Goal: Complete application form: Complete application form

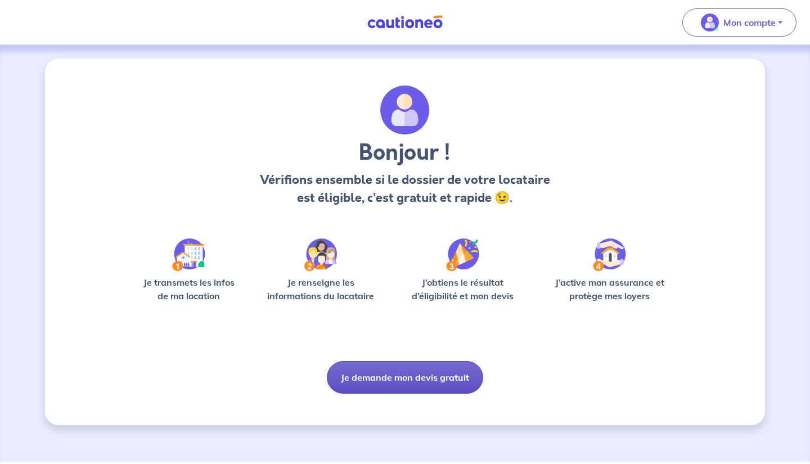
click at [442, 376] on button "Je demande mon devis gratuit" at bounding box center [405, 377] width 156 height 33
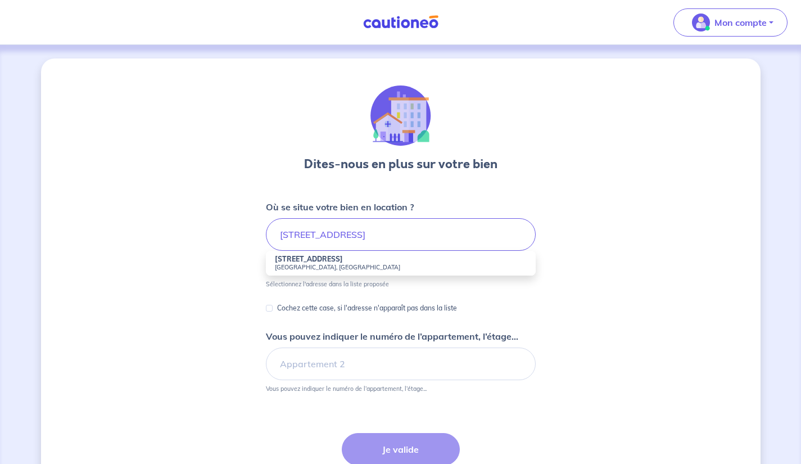
click at [328, 260] on strong "[STREET_ADDRESS]" at bounding box center [309, 259] width 68 height 8
type input "[STREET_ADDRESS]"
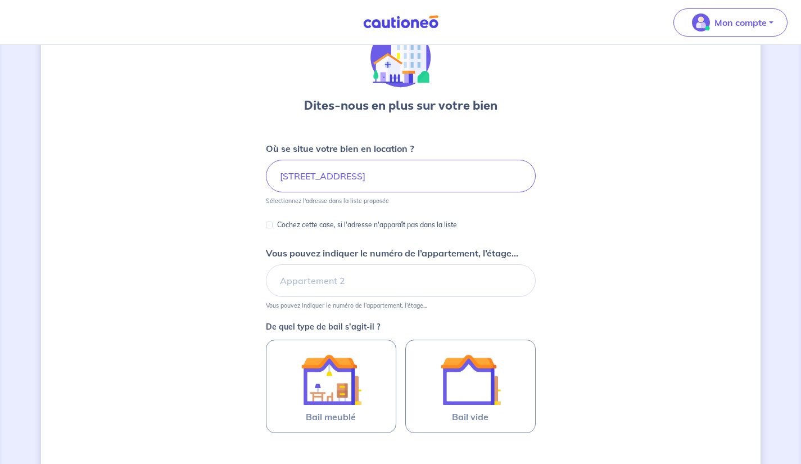
scroll to position [70, 0]
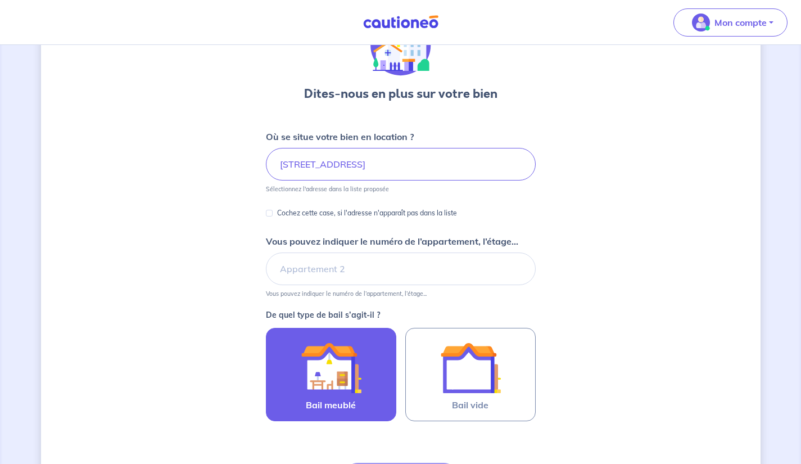
click at [343, 374] on img at bounding box center [331, 367] width 61 height 61
click at [0, 0] on input "Bail meublé" at bounding box center [0, 0] width 0 height 0
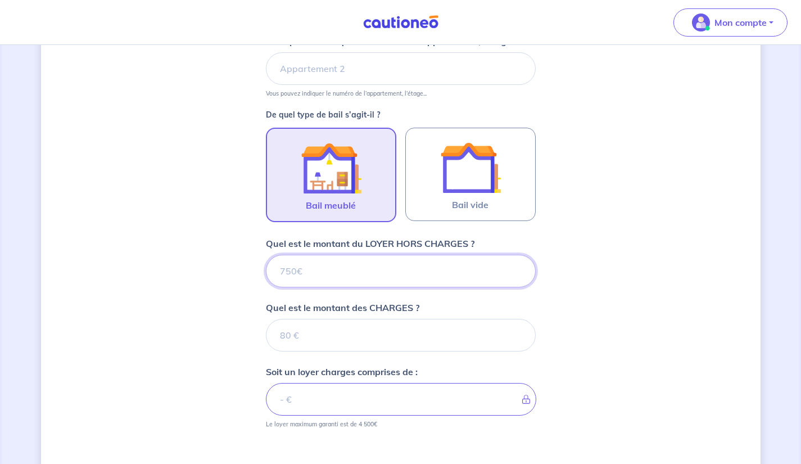
scroll to position [309, 0]
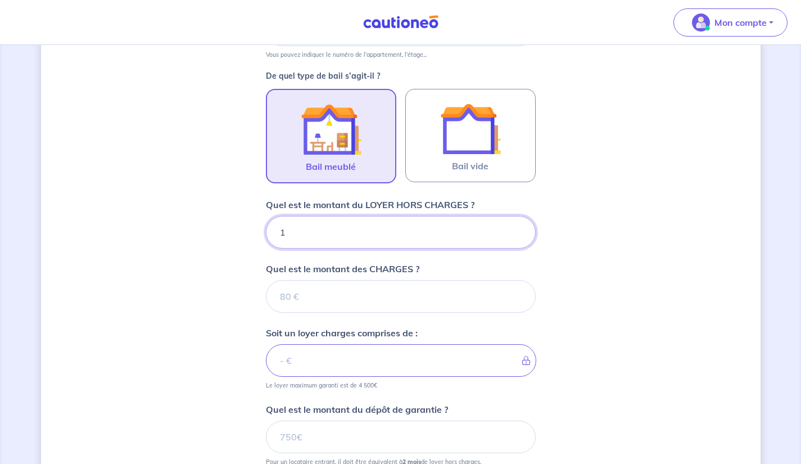
type input "12"
type input "1200"
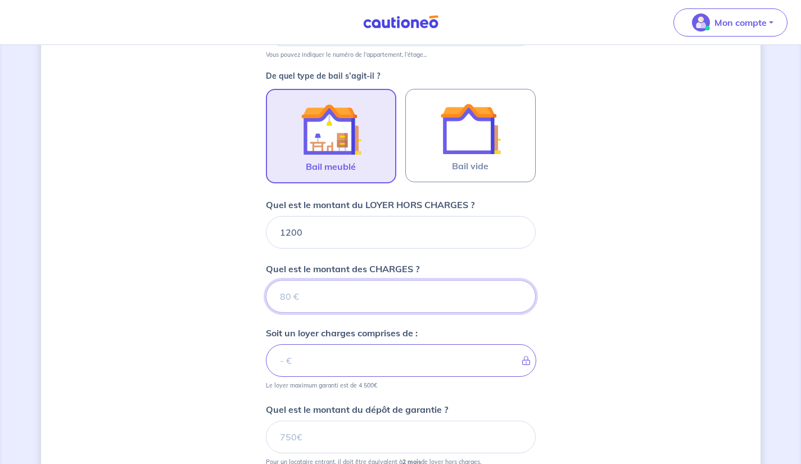
click at [472, 294] on input "Quel est le montant des CHARGES ?" at bounding box center [401, 296] width 270 height 33
type input "49"
type input "1249"
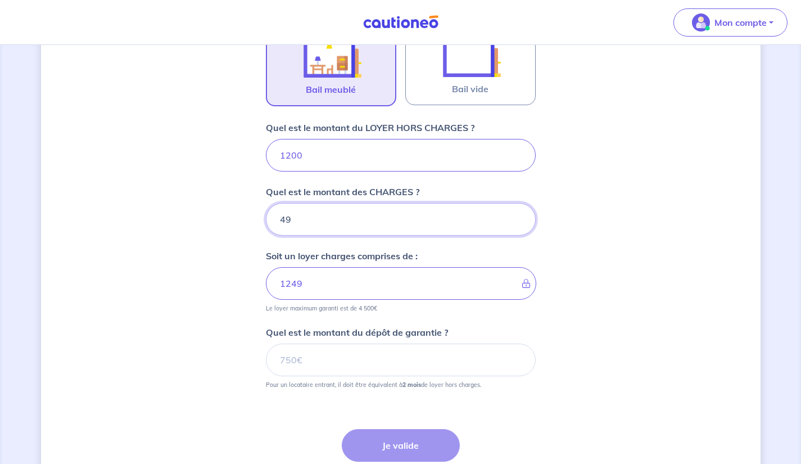
scroll to position [386, 0]
type input "49"
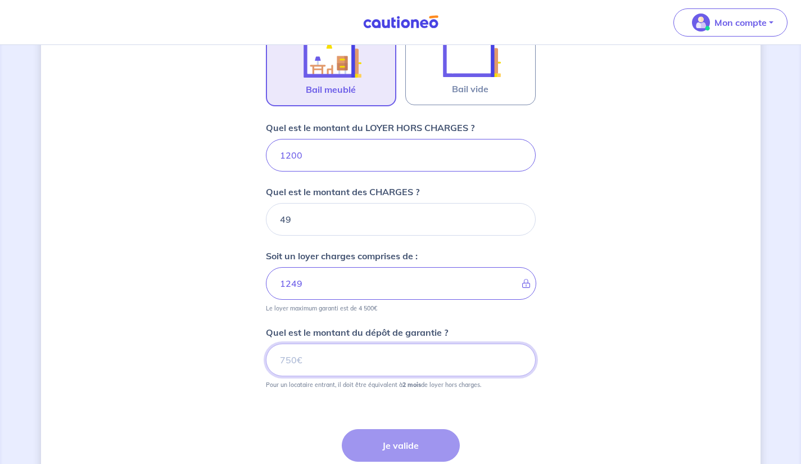
click at [318, 366] on input "Quel est le montant du dépôt de garantie ?" at bounding box center [401, 360] width 270 height 33
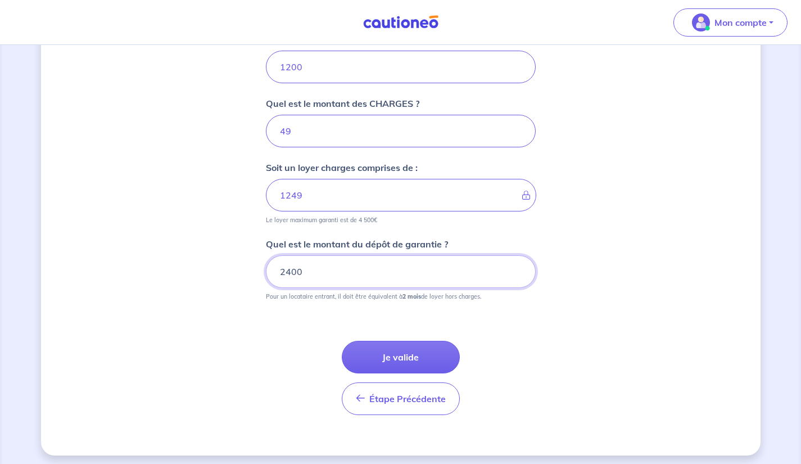
scroll to position [480, 0]
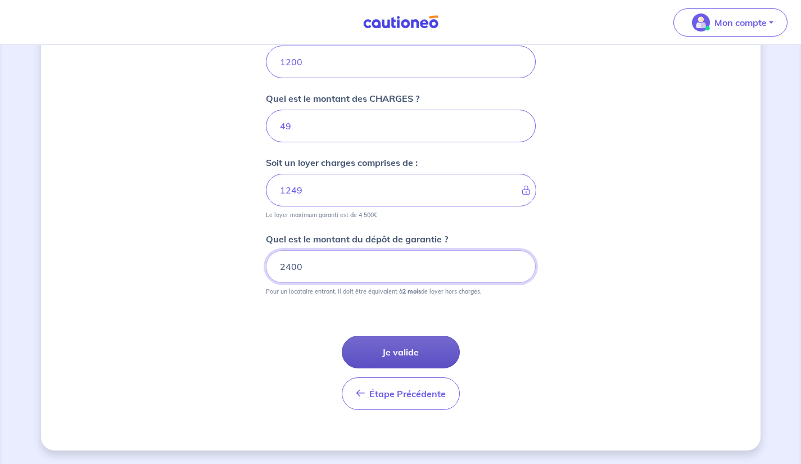
type input "2400"
click at [405, 348] on button "Je valide" at bounding box center [401, 352] width 118 height 33
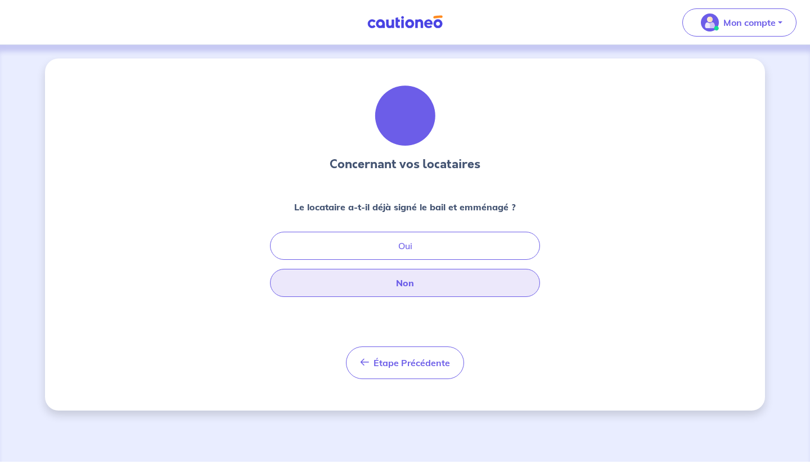
click at [491, 285] on button "Non" at bounding box center [405, 283] width 270 height 28
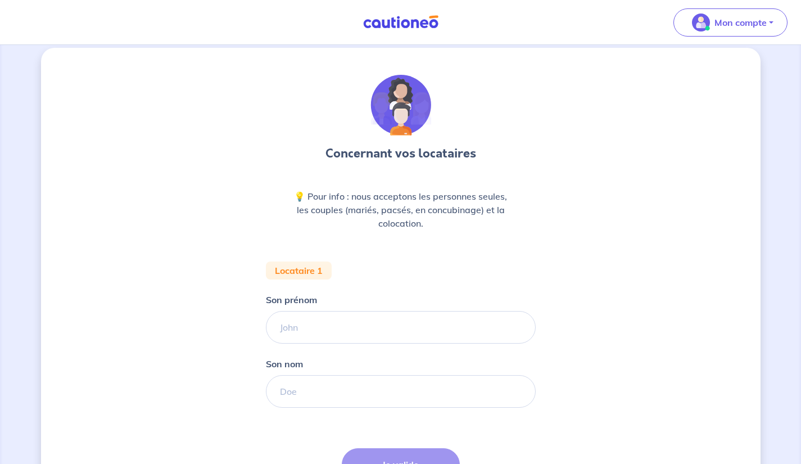
scroll to position [66, 0]
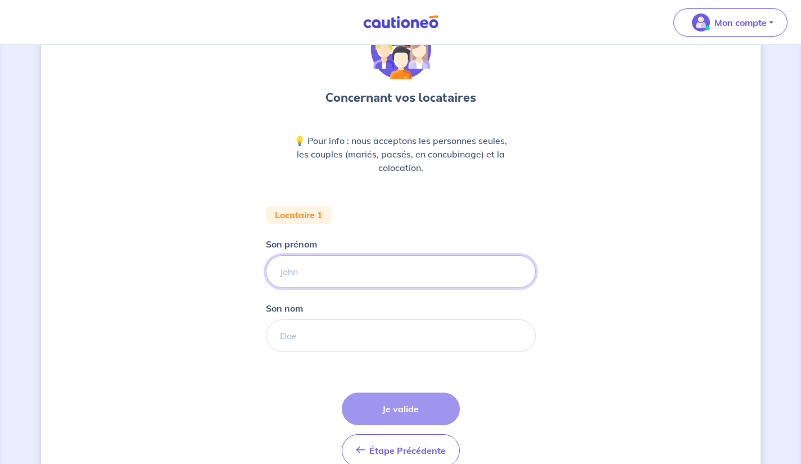
click at [492, 268] on input "Son prénom" at bounding box center [401, 271] width 270 height 33
type input "Johen"
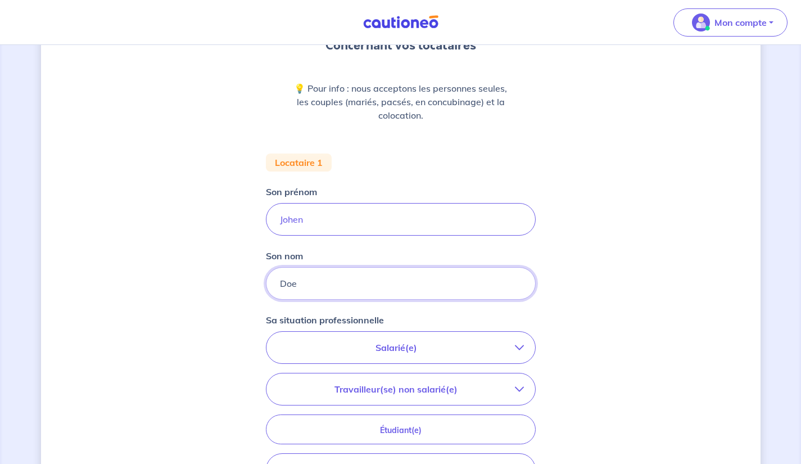
scroll to position [251, 0]
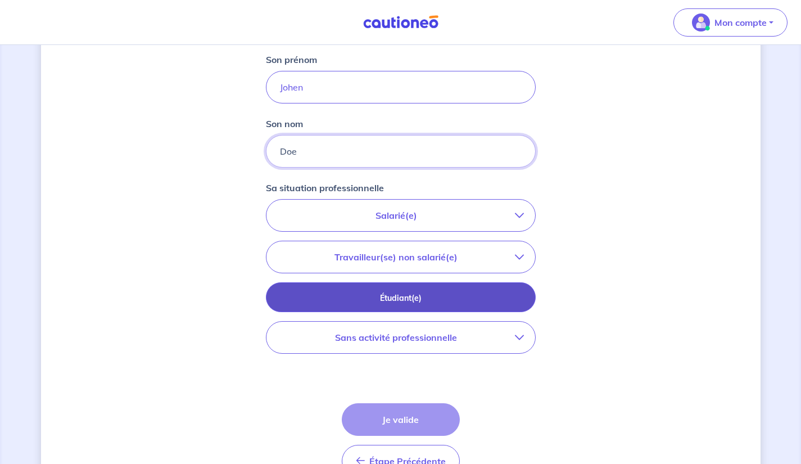
type input "Doe"
click at [490, 299] on p "Étudiant(e)" at bounding box center [401, 298] width 242 height 12
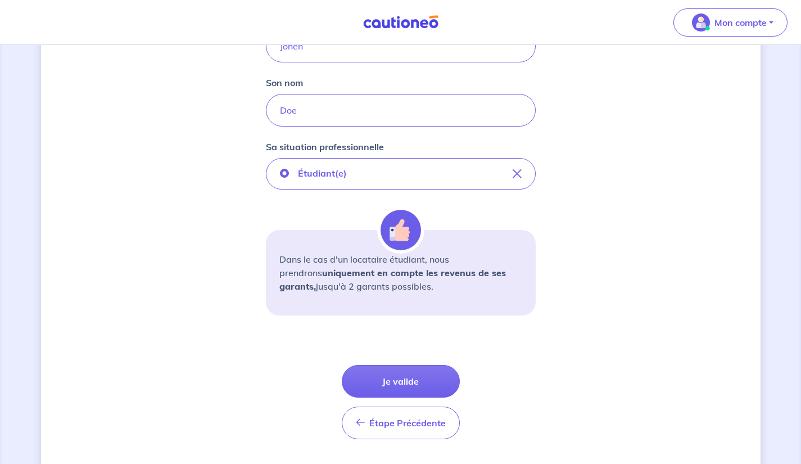
scroll to position [321, 0]
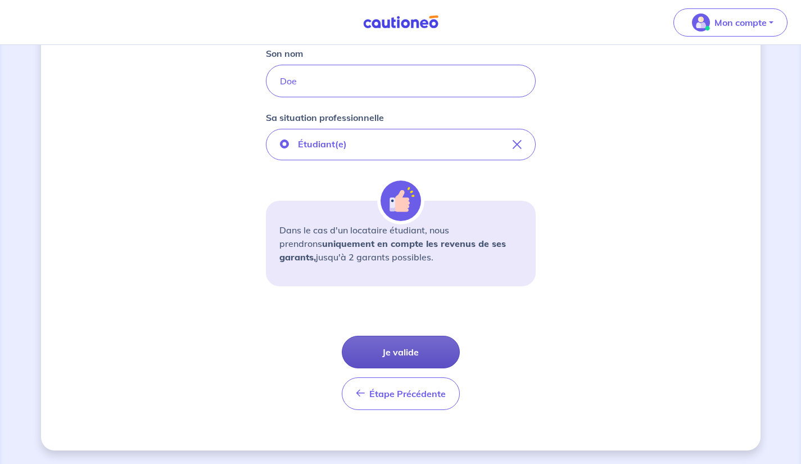
click at [399, 349] on button "Je valide" at bounding box center [401, 352] width 118 height 33
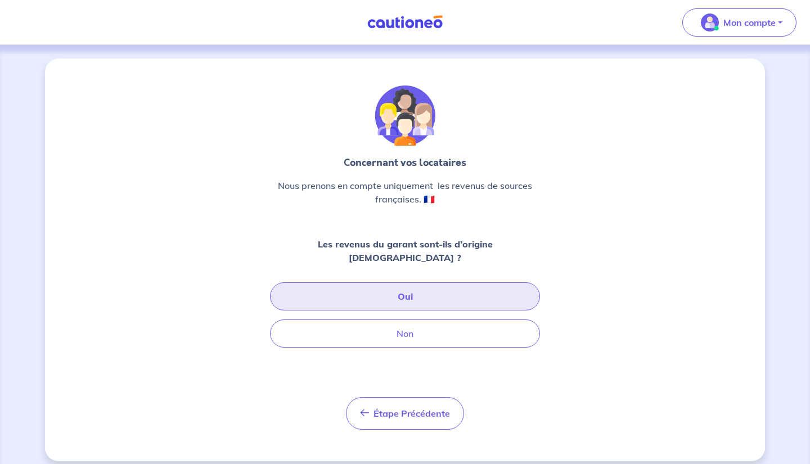
click at [296, 286] on button "Oui" at bounding box center [405, 296] width 270 height 28
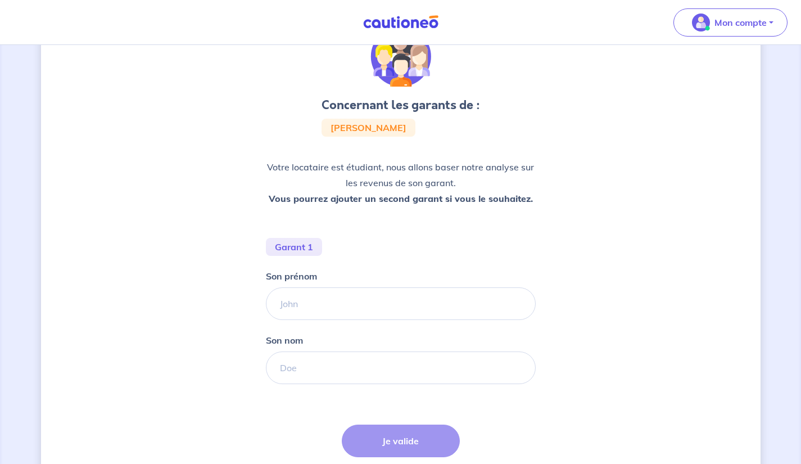
scroll to position [67, 0]
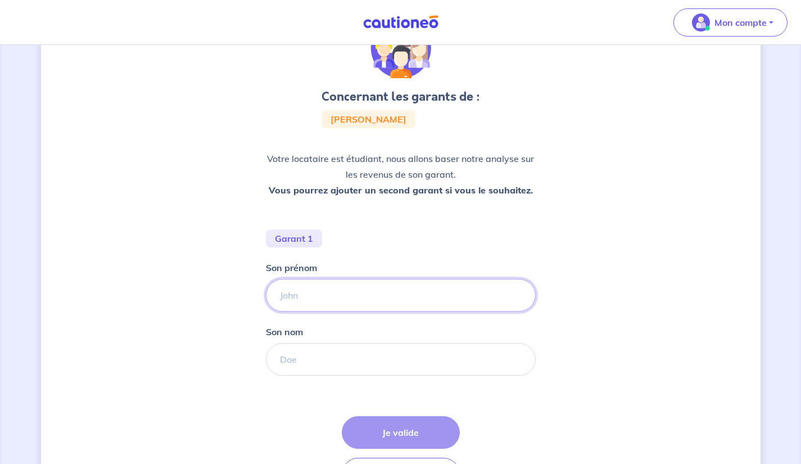
click at [287, 298] on input "Son prénom" at bounding box center [401, 295] width 270 height 33
type input "[PERSON_NAME]"
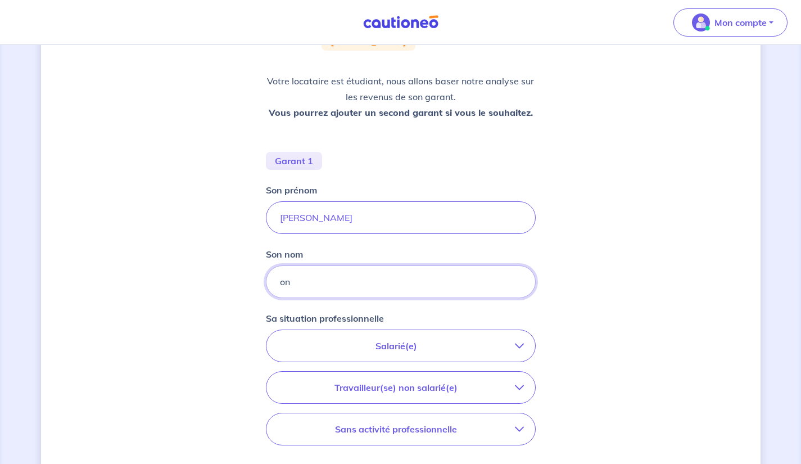
scroll to position [190, 0]
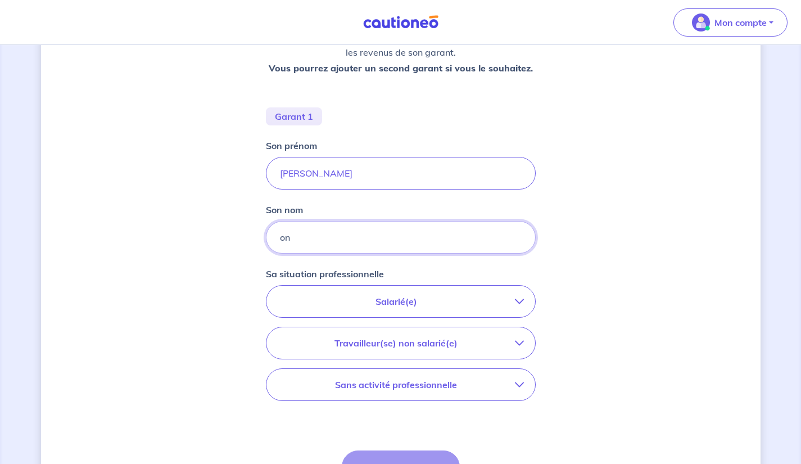
type input "on"
click at [520, 302] on icon "button" at bounding box center [519, 301] width 9 height 9
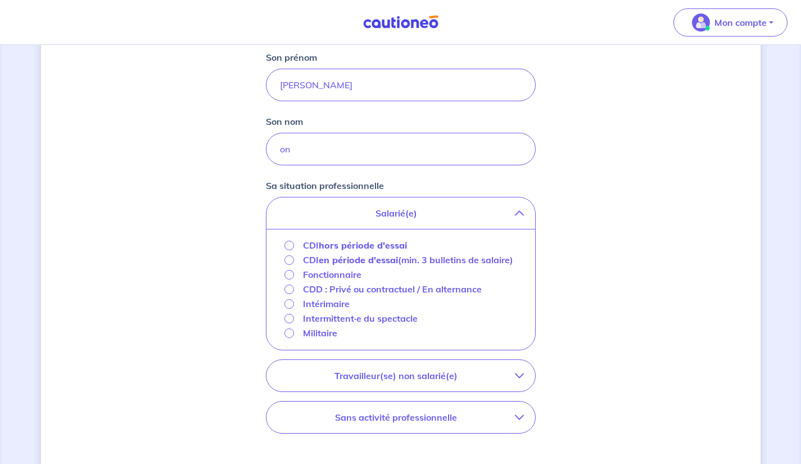
scroll to position [278, 0]
click at [289, 246] on input "CDI hors période d'essai" at bounding box center [290, 245] width 10 height 10
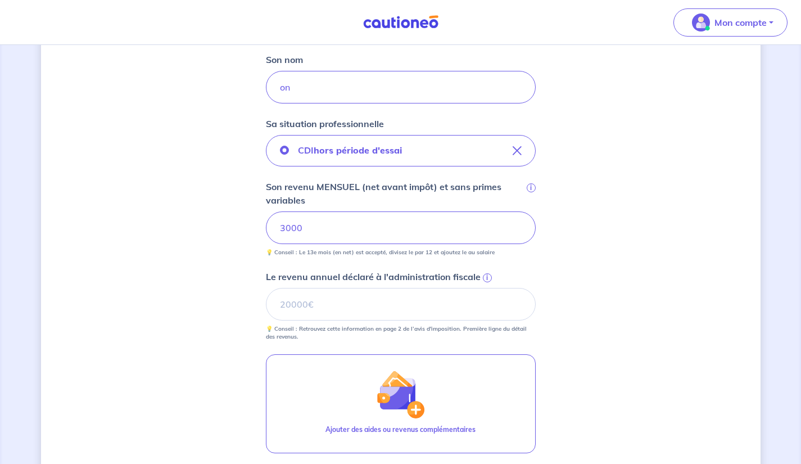
scroll to position [338, 0]
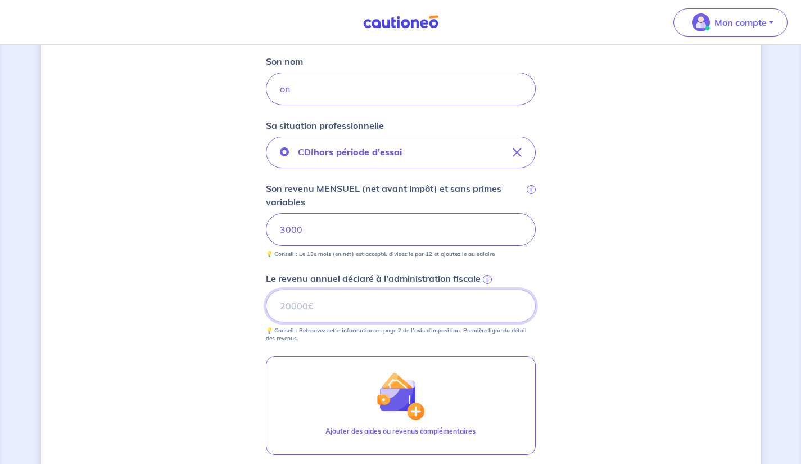
click at [285, 307] on input "Le revenu annuel déclaré à l'administration fiscale i" at bounding box center [401, 306] width 270 height 33
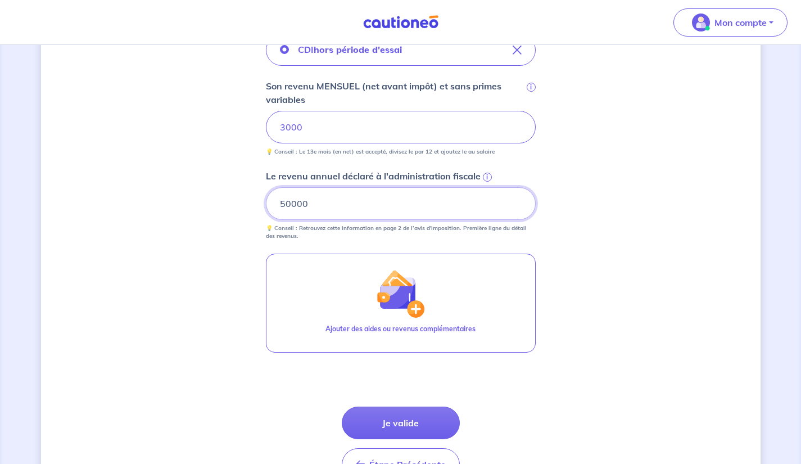
scroll to position [511, 0]
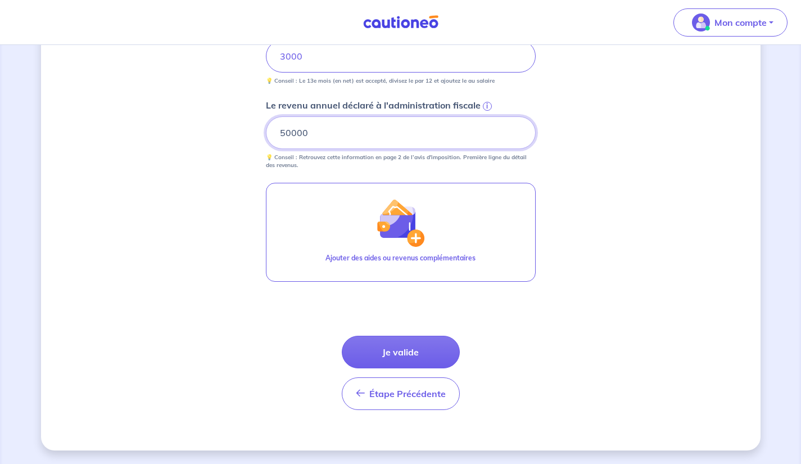
type input "50000"
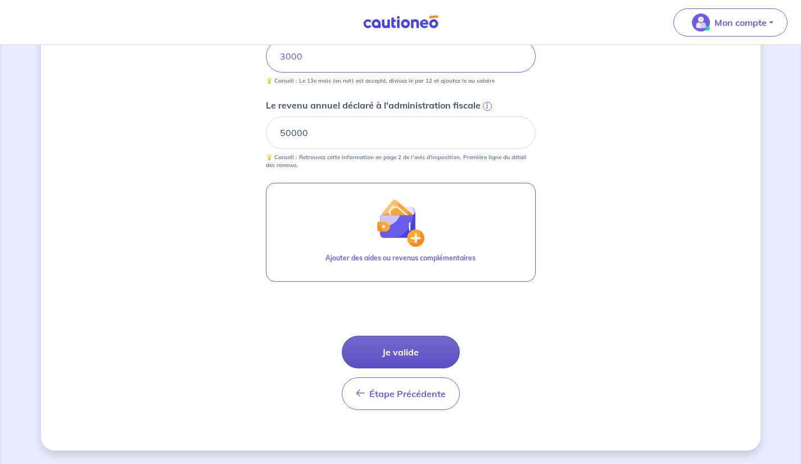
click at [398, 349] on button "Je valide" at bounding box center [401, 352] width 118 height 33
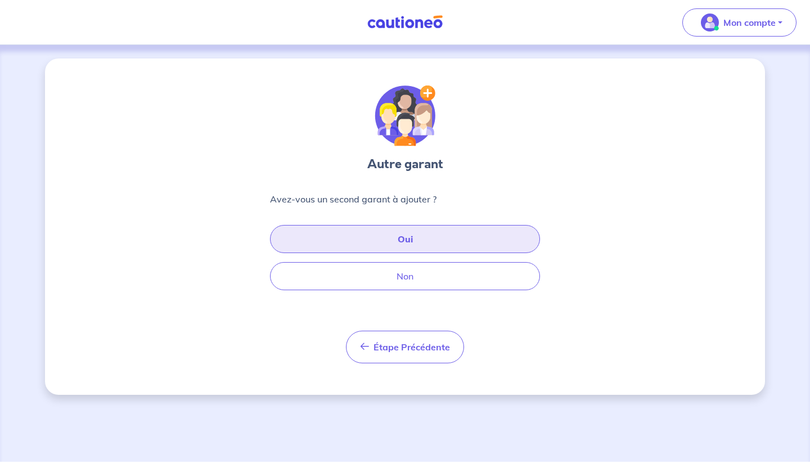
click at [356, 240] on button "Oui" at bounding box center [405, 239] width 270 height 28
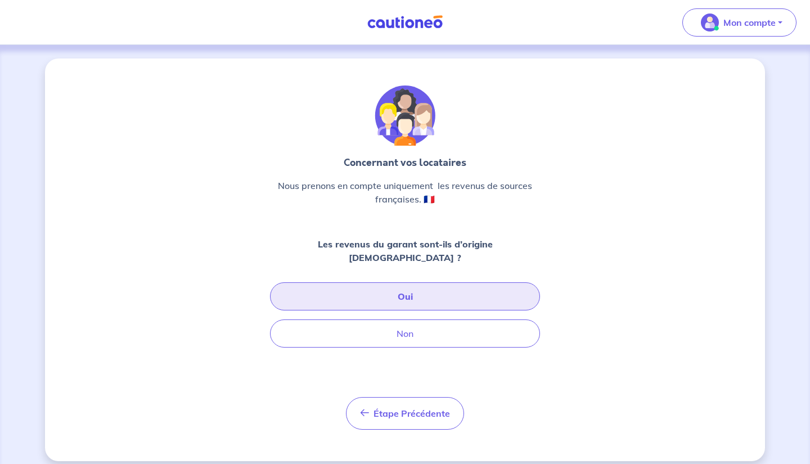
click at [351, 286] on button "Oui" at bounding box center [405, 296] width 270 height 28
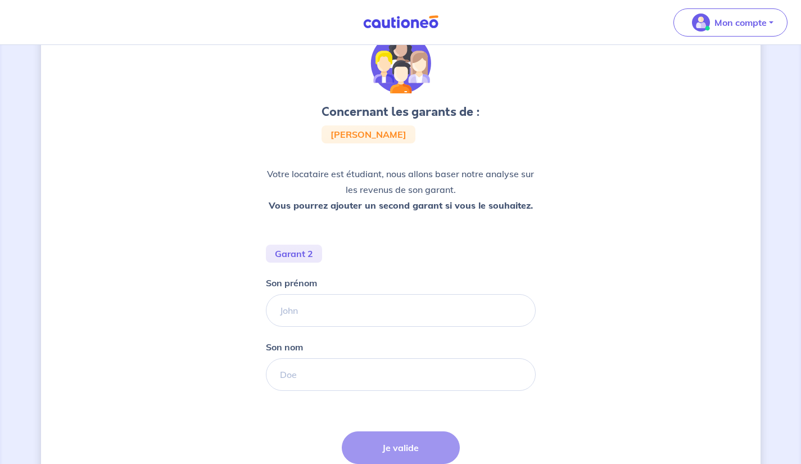
scroll to position [58, 0]
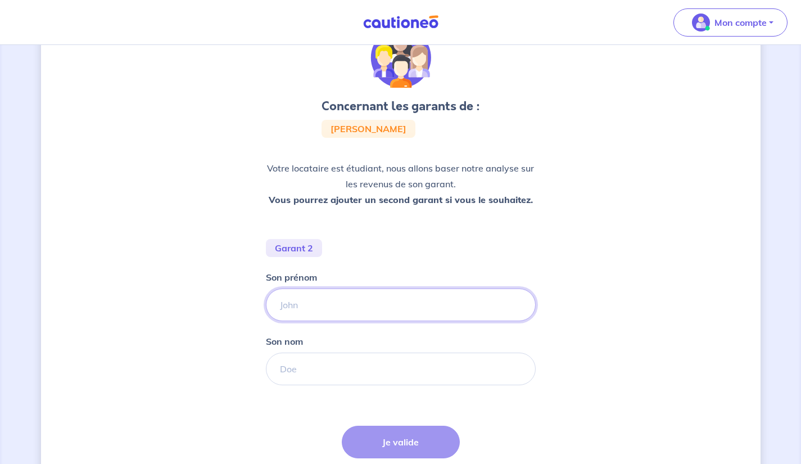
click at [291, 310] on input "Son prénom" at bounding box center [401, 305] width 270 height 33
type input "GSFDG"
click at [315, 364] on input "Son nom" at bounding box center [401, 369] width 270 height 33
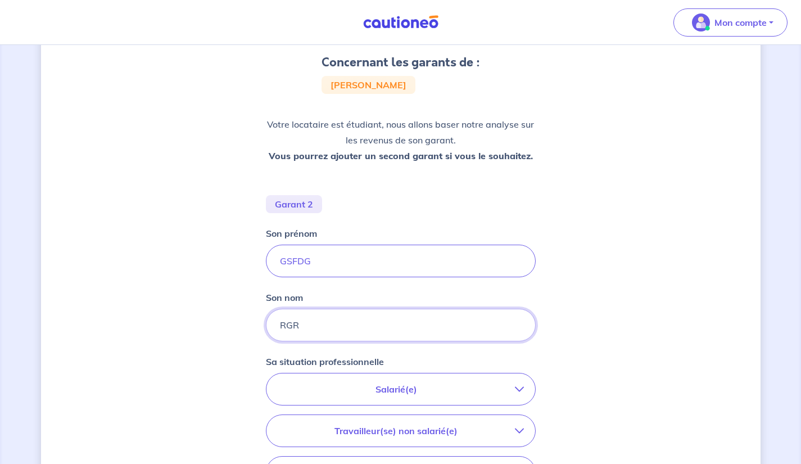
scroll to position [191, 0]
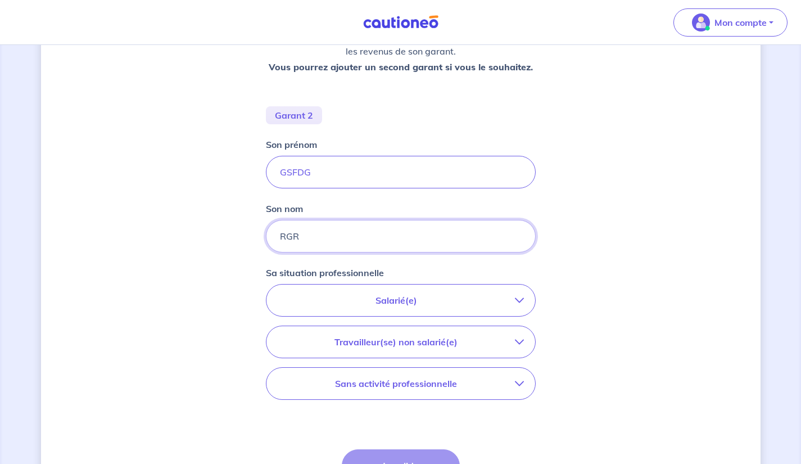
type input "RGR"
click at [332, 296] on p "Salarié(e)" at bounding box center [396, 300] width 237 height 13
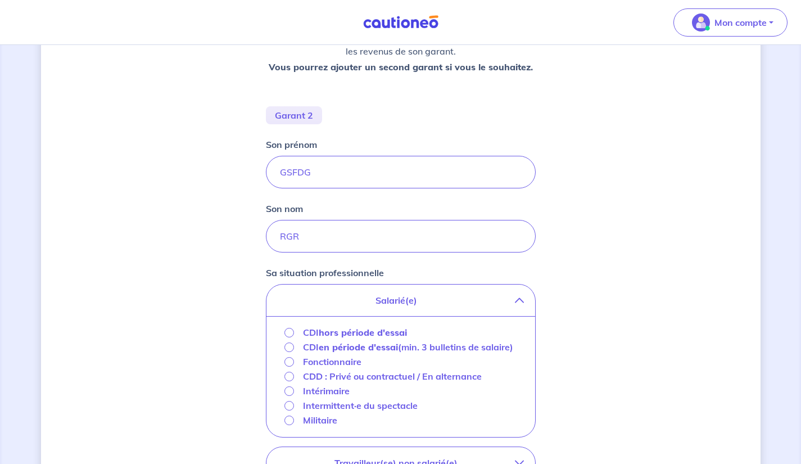
click at [324, 332] on strong "hors période d'essai" at bounding box center [363, 332] width 88 height 11
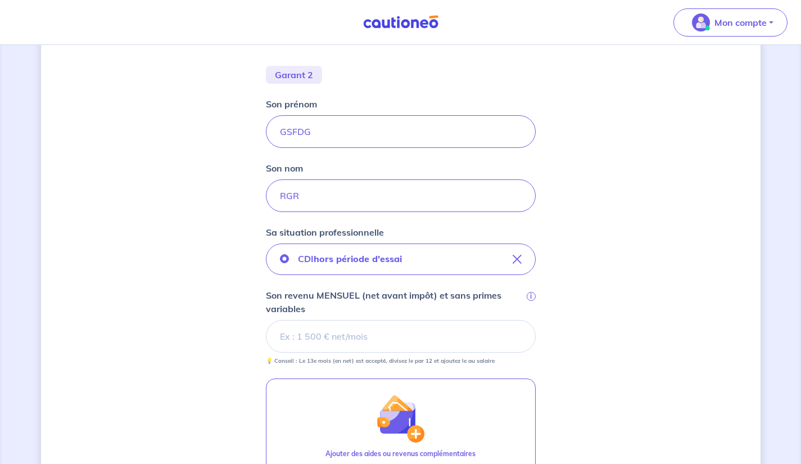
scroll to position [253, 0]
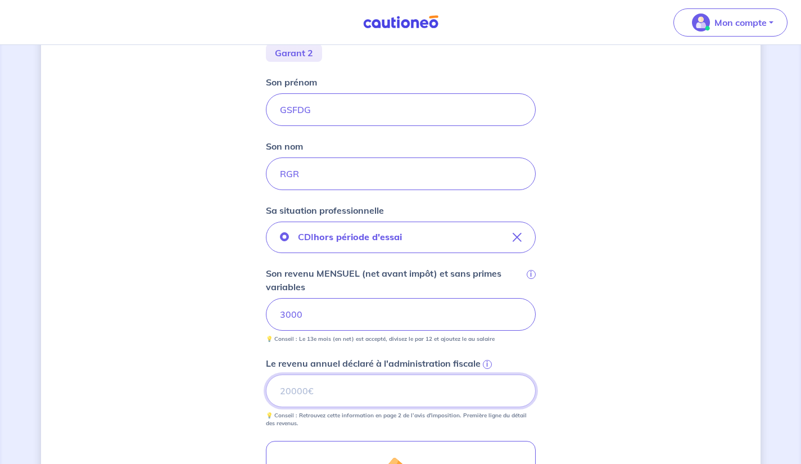
click at [293, 393] on input "Le revenu annuel déclaré à l'administration fiscale i" at bounding box center [401, 391] width 270 height 33
type input "40000"
click at [209, 388] on div "Concernant les garants de : [PERSON_NAME] Votre locataire est étudiant, nous al…" at bounding box center [401, 256] width 720 height 903
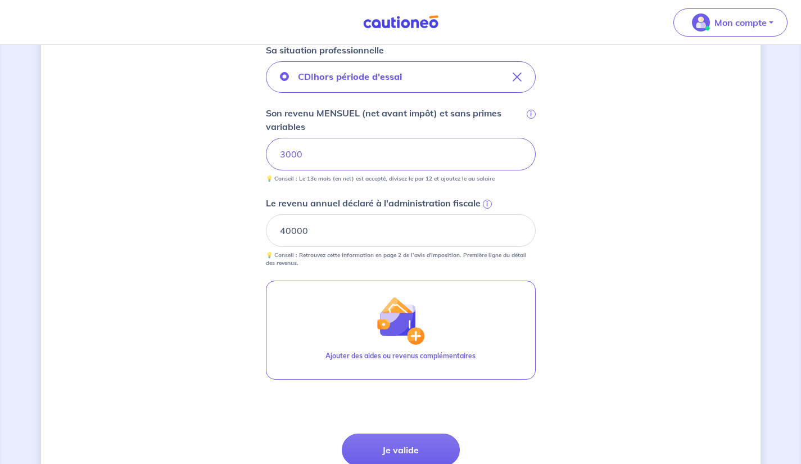
scroll to position [511, 0]
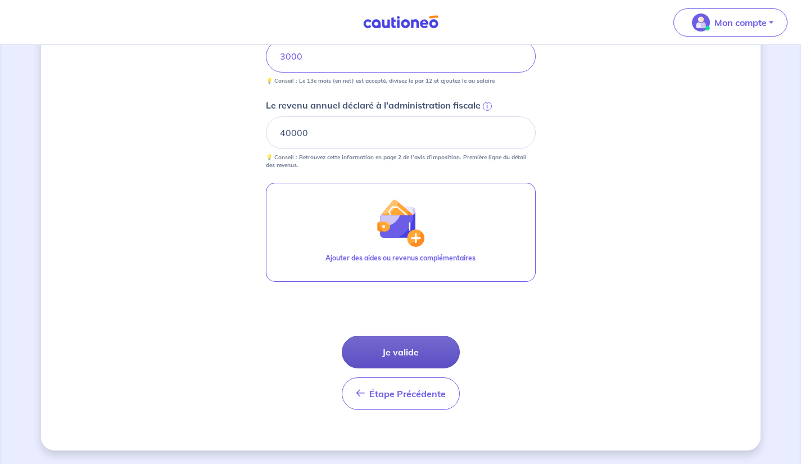
click at [384, 346] on button "Je valide" at bounding box center [401, 352] width 118 height 33
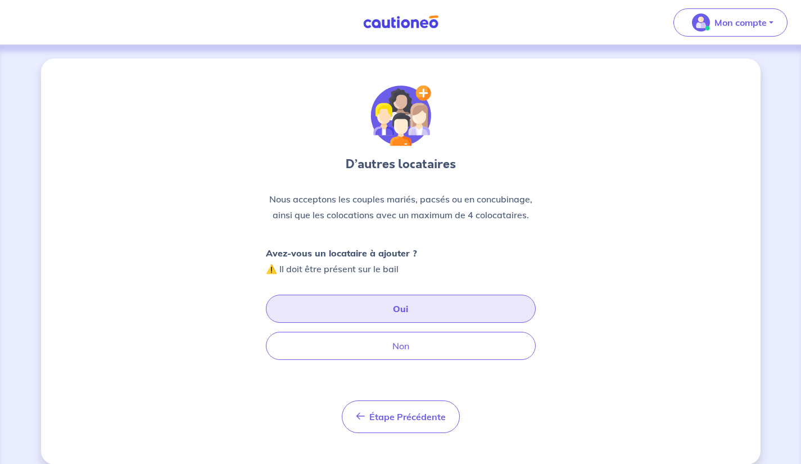
click at [299, 309] on button "Oui" at bounding box center [401, 309] width 270 height 28
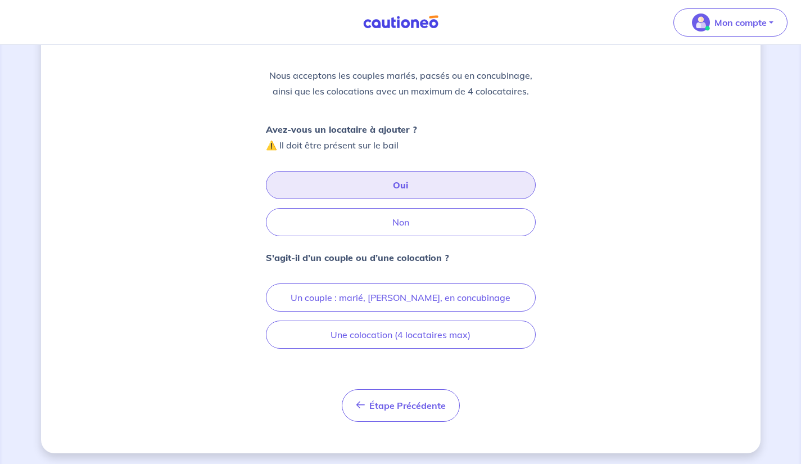
scroll to position [124, 0]
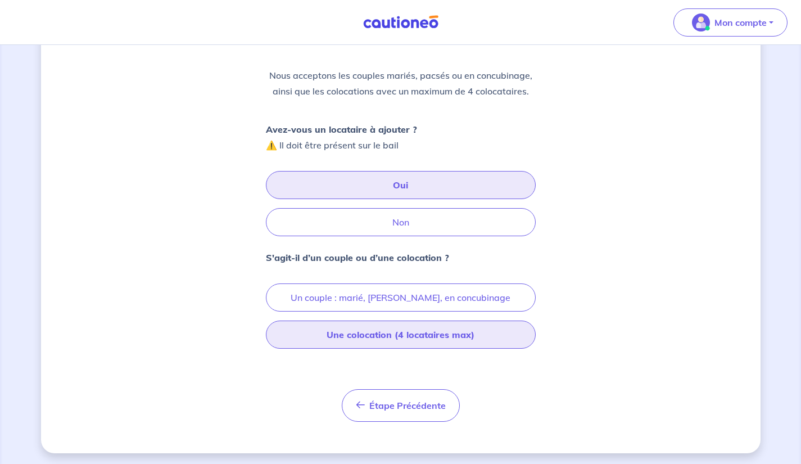
click at [304, 336] on button "Une colocation (4 locataires max)" at bounding box center [401, 335] width 270 height 28
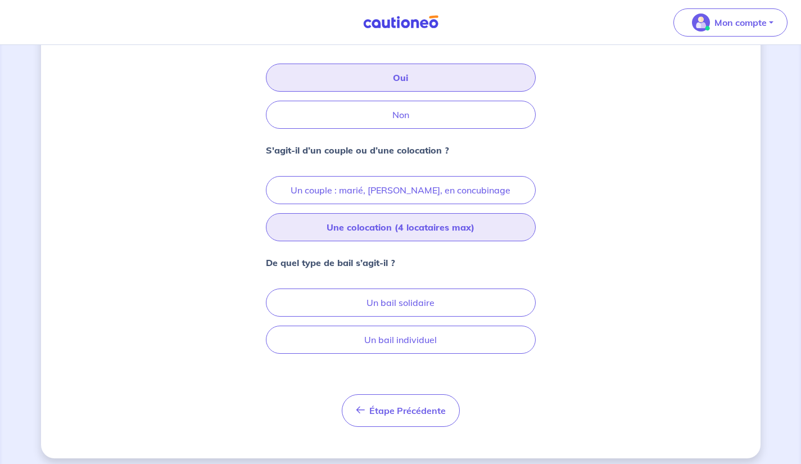
scroll to position [233, 0]
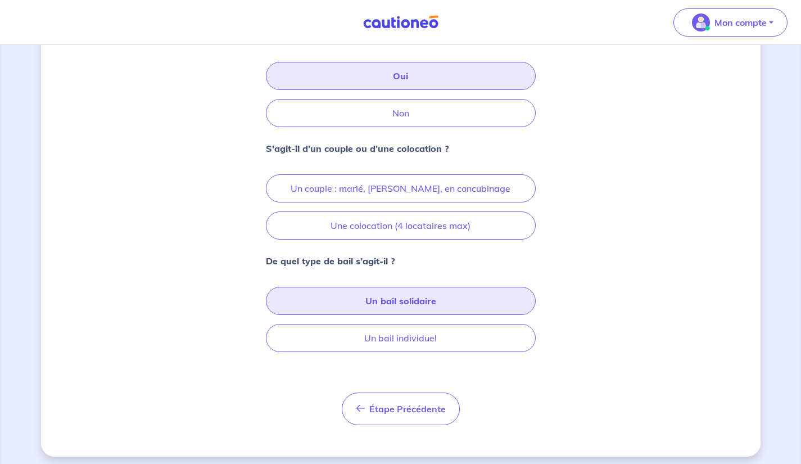
click at [368, 307] on button "Un bail solidaire" at bounding box center [401, 301] width 270 height 28
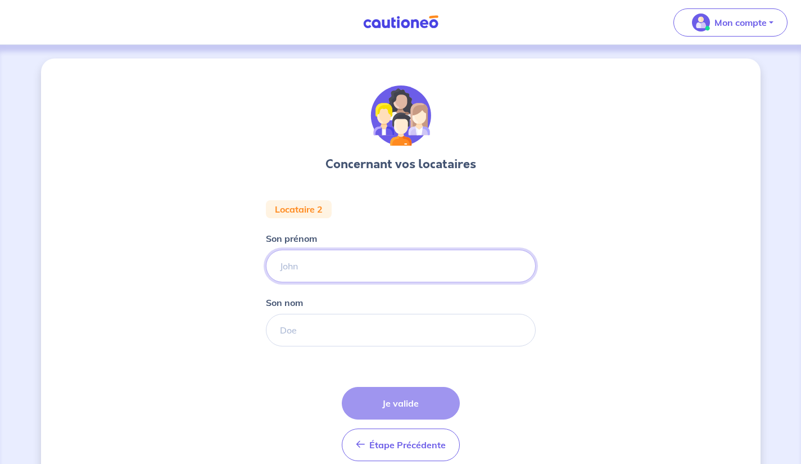
click at [331, 268] on input "Son prénom" at bounding box center [401, 266] width 270 height 33
type input "DFD"
click at [303, 332] on input "Son nom" at bounding box center [401, 330] width 270 height 33
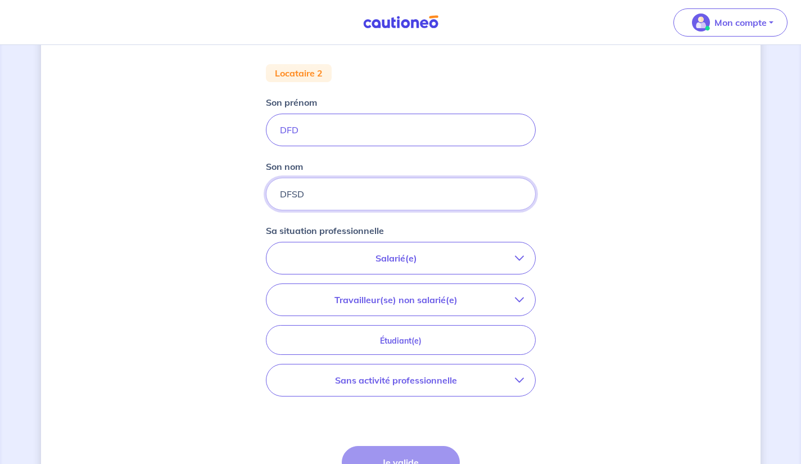
scroll to position [140, 0]
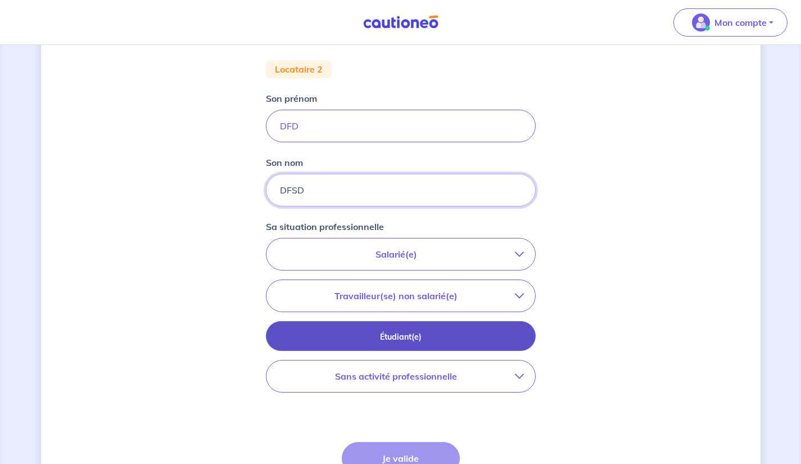
type input "DFSD"
click at [308, 342] on p "Étudiant(e)" at bounding box center [401, 337] width 242 height 12
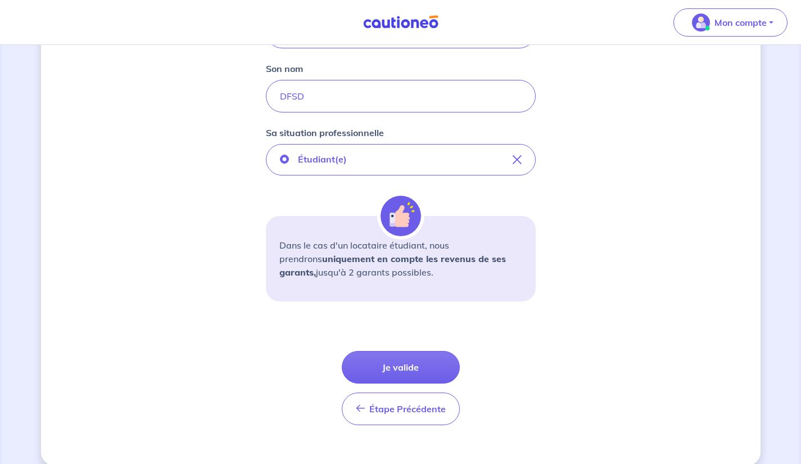
scroll to position [249, 0]
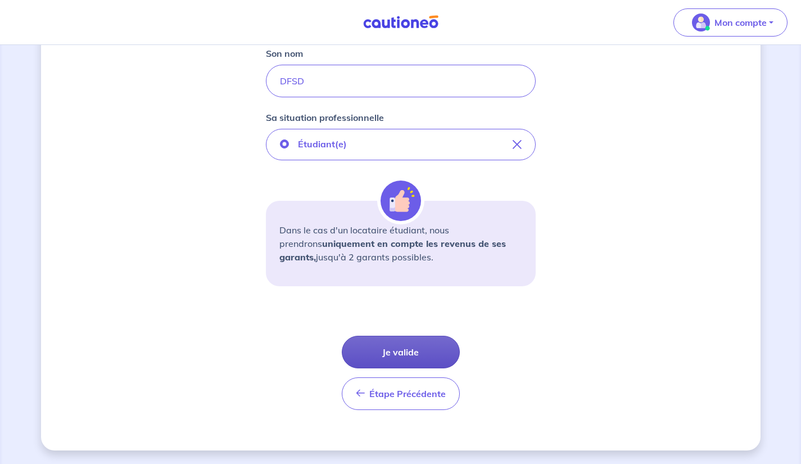
click at [362, 350] on button "Je valide" at bounding box center [401, 352] width 118 height 33
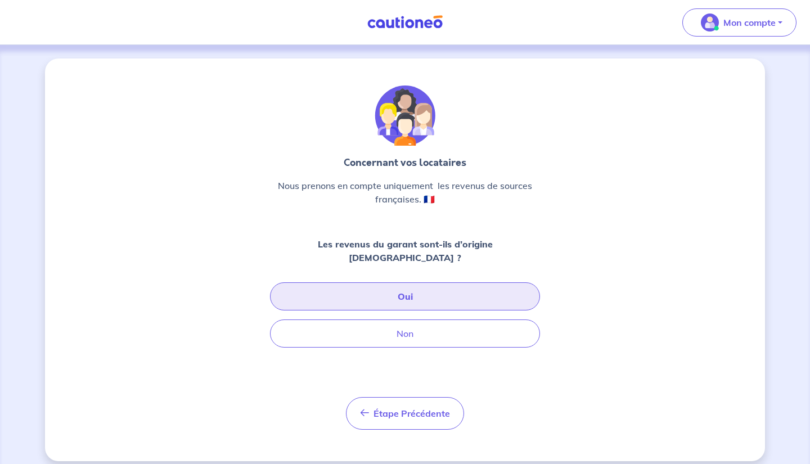
click at [348, 282] on button "Oui" at bounding box center [405, 296] width 270 height 28
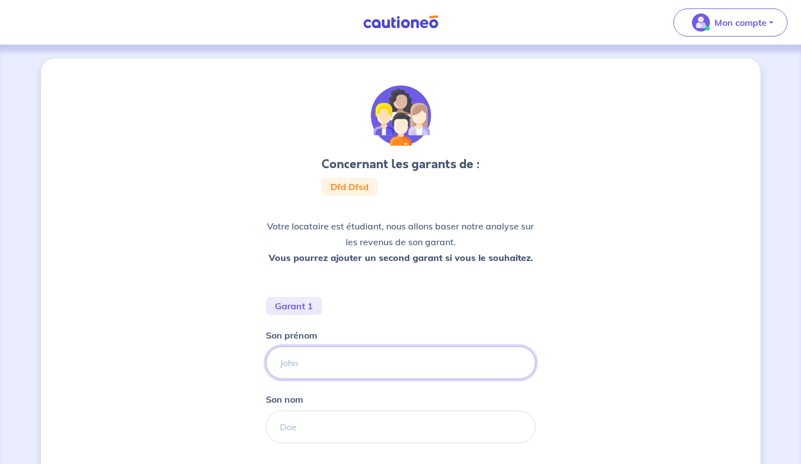
click at [335, 356] on input "Son prénom" at bounding box center [401, 362] width 270 height 33
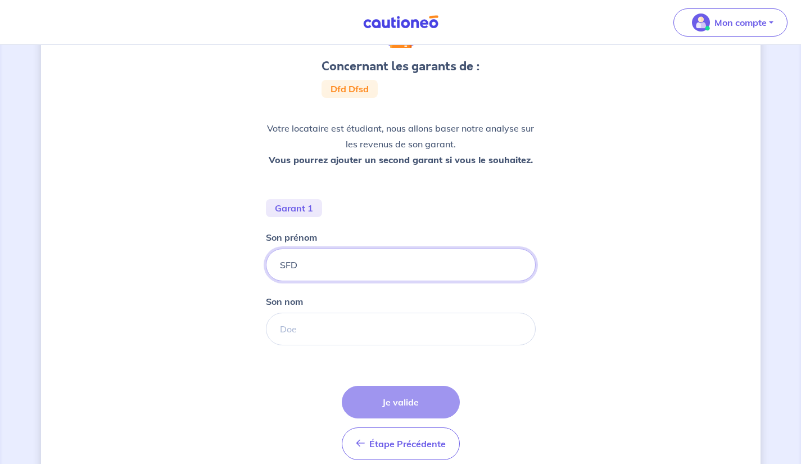
scroll to position [100, 0]
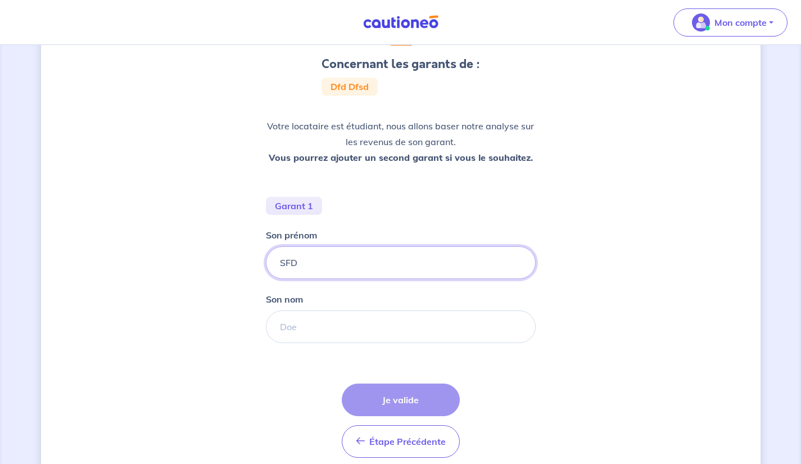
type input "SFD"
click at [307, 321] on input "Son nom" at bounding box center [401, 326] width 270 height 33
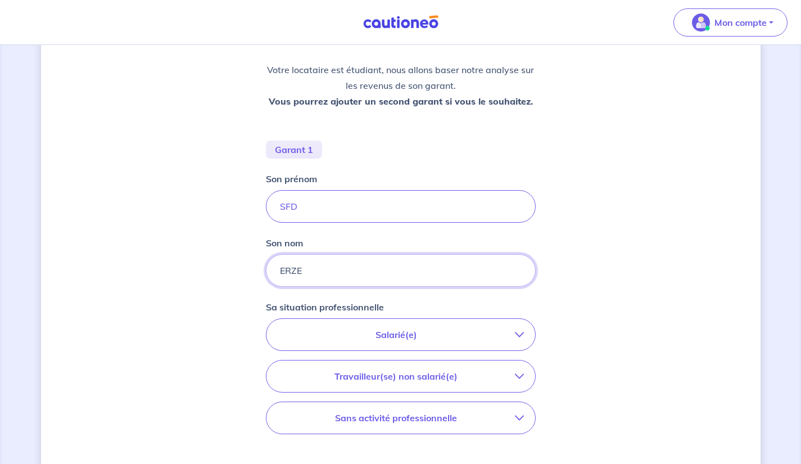
scroll to position [157, 0]
type input "ERZE"
click at [311, 337] on p "Salarié(e)" at bounding box center [396, 333] width 237 height 13
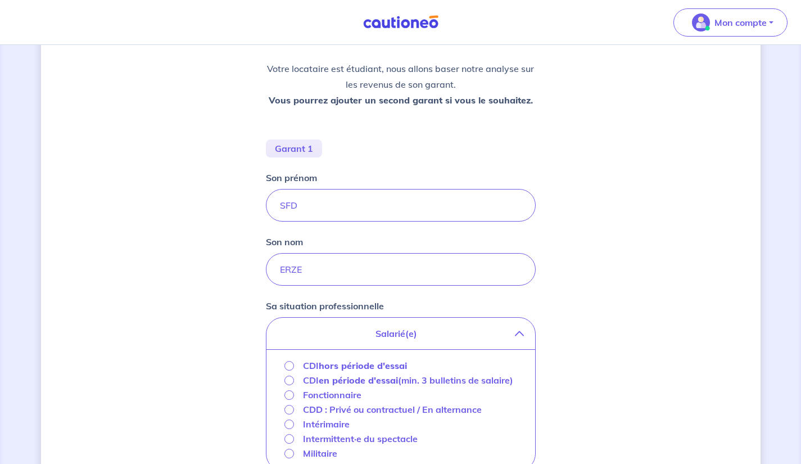
click at [331, 367] on strong "hors période d'essai" at bounding box center [363, 365] width 88 height 11
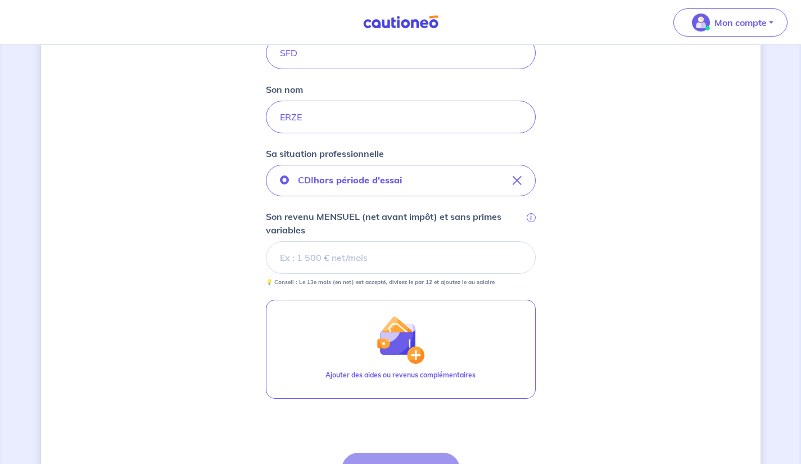
scroll to position [309, 0]
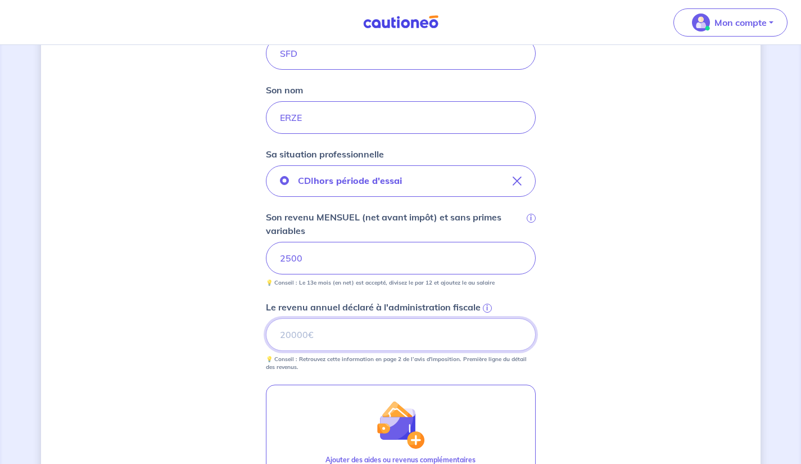
click at [298, 338] on input "Le revenu annuel déclaré à l'administration fiscale i" at bounding box center [401, 334] width 270 height 33
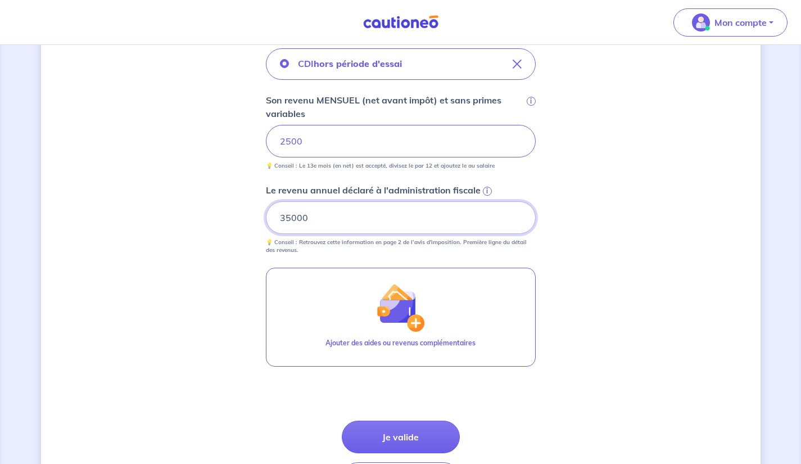
scroll to position [426, 0]
type input "35000"
click at [177, 296] on div "Concernant les garants de : Dfd Dfsd Votre locataire est étudiant, nous allons …" at bounding box center [401, 83] width 720 height 903
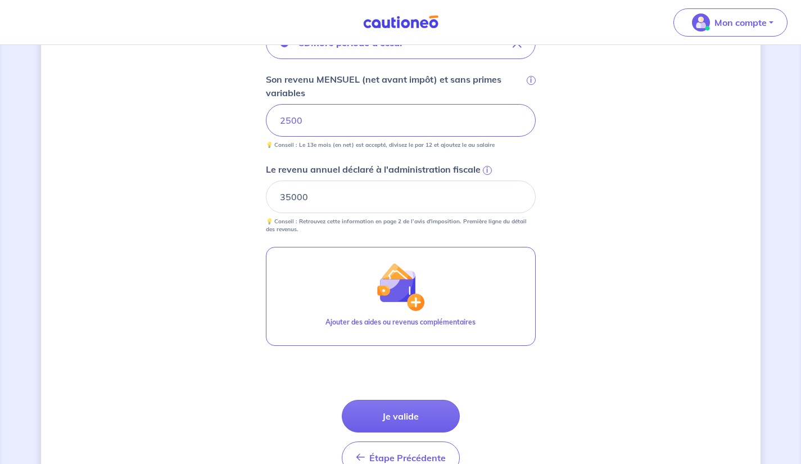
scroll to position [476, 0]
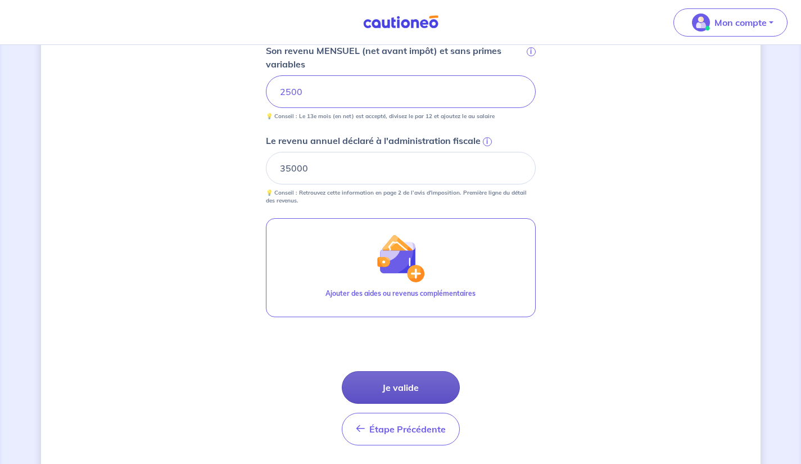
click at [390, 385] on button "Je valide" at bounding box center [401, 387] width 118 height 33
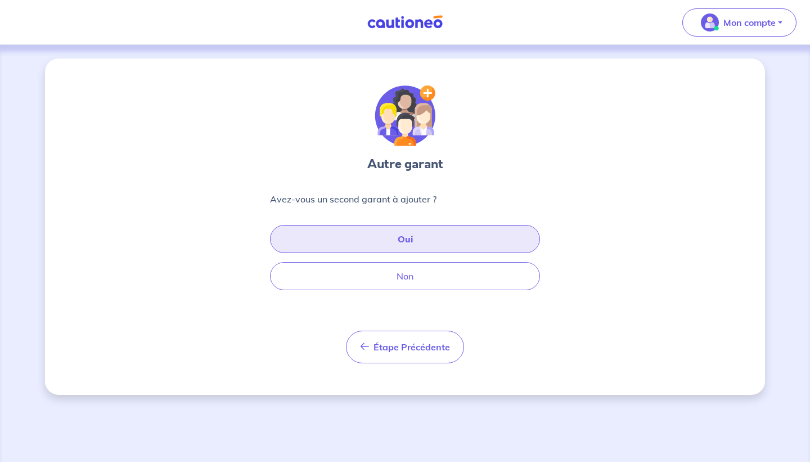
click at [367, 242] on button "Oui" at bounding box center [405, 239] width 270 height 28
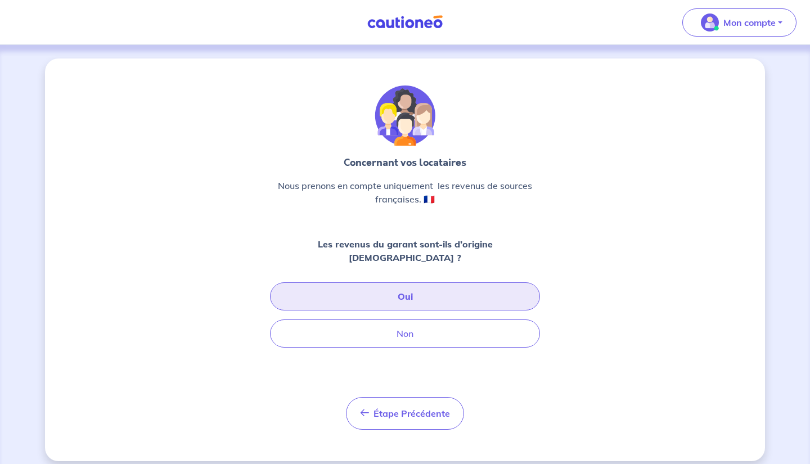
click at [396, 282] on button "Oui" at bounding box center [405, 296] width 270 height 28
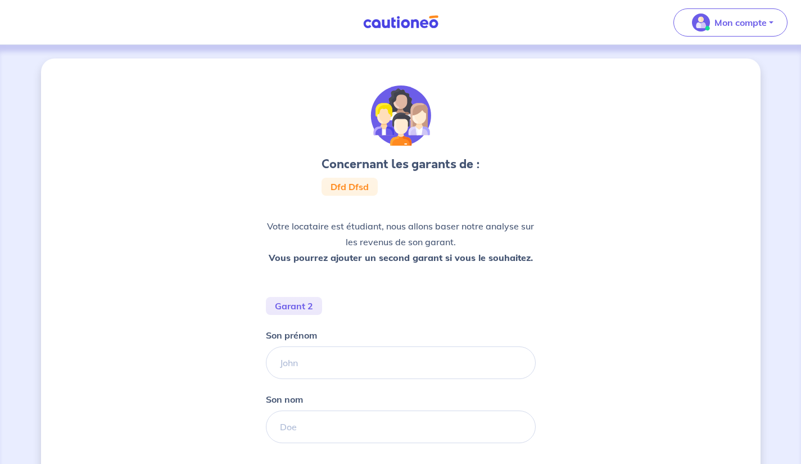
click at [310, 359] on input "Son prénom" at bounding box center [401, 362] width 270 height 33
type input "GRGR"
click at [313, 422] on input "Son nom" at bounding box center [401, 427] width 270 height 33
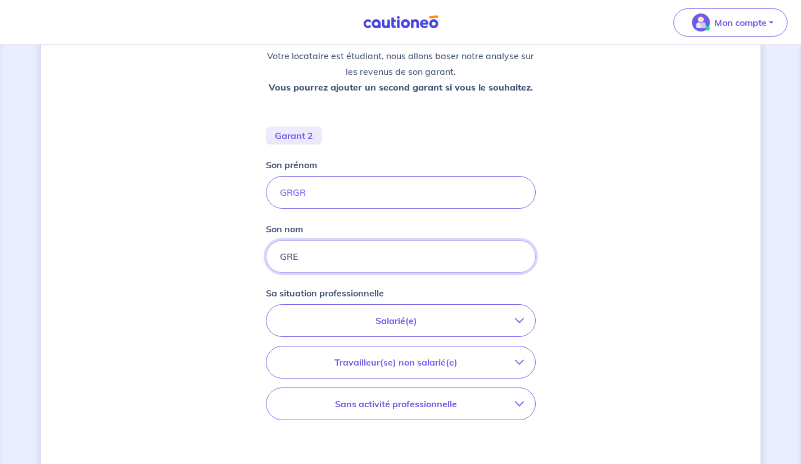
scroll to position [172, 0]
type input "GRE"
click at [334, 323] on p "Salarié(e)" at bounding box center [396, 318] width 237 height 13
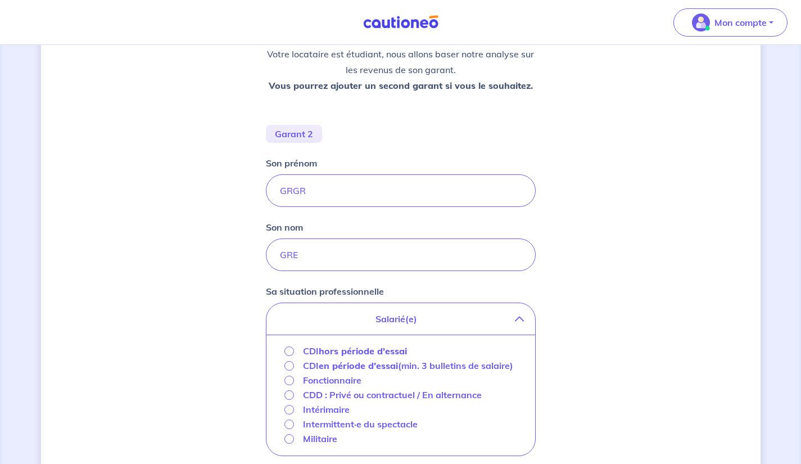
click at [318, 352] on p "CDI hors période d'essai" at bounding box center [355, 350] width 104 height 13
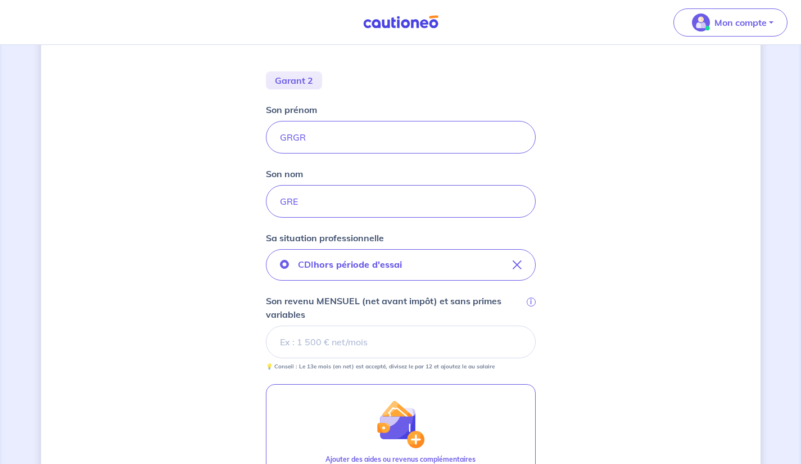
scroll to position [246, 0]
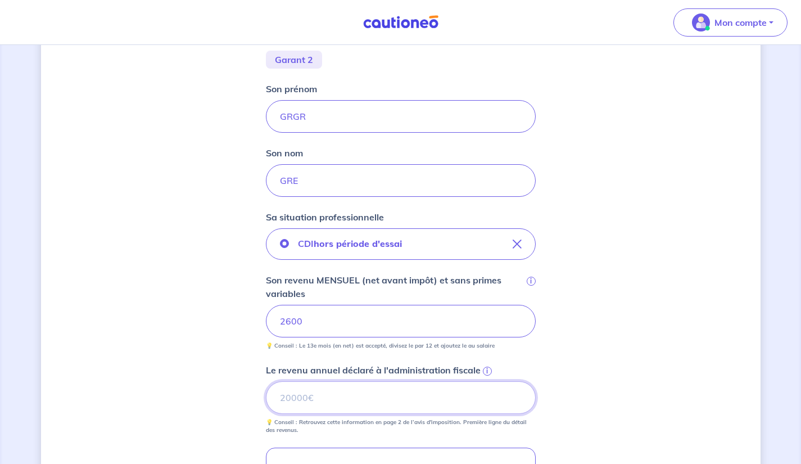
click at [307, 398] on input "Le revenu annuel déclaré à l'administration fiscale i" at bounding box center [401, 397] width 270 height 33
type input "35000"
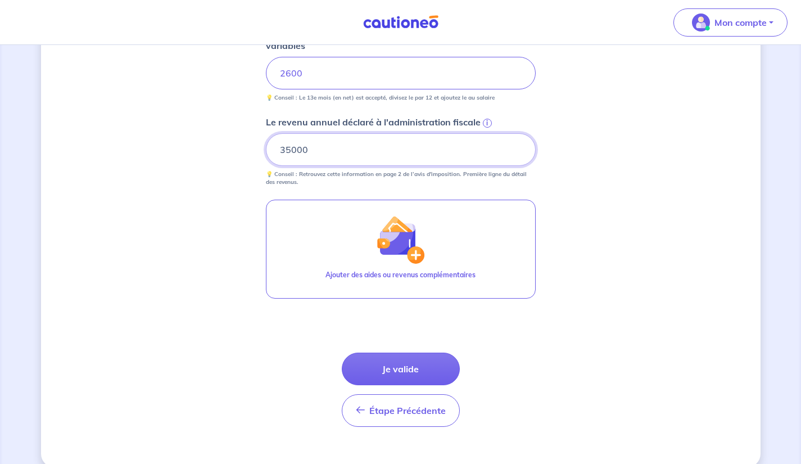
scroll to position [495, 0]
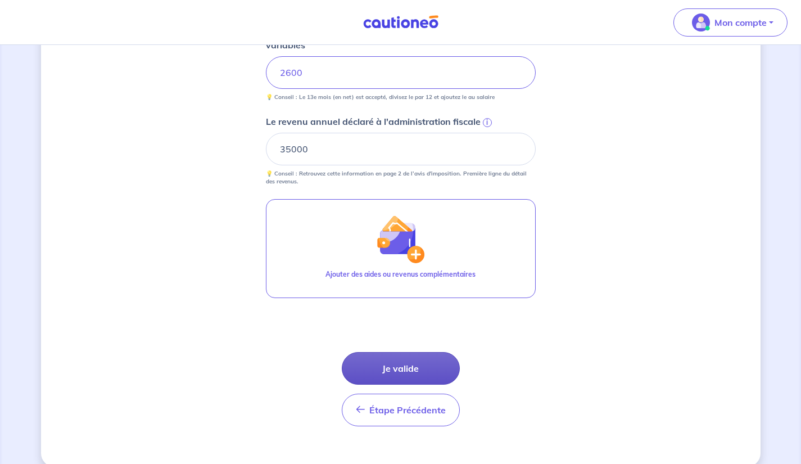
click at [380, 364] on button "Je valide" at bounding box center [401, 368] width 118 height 33
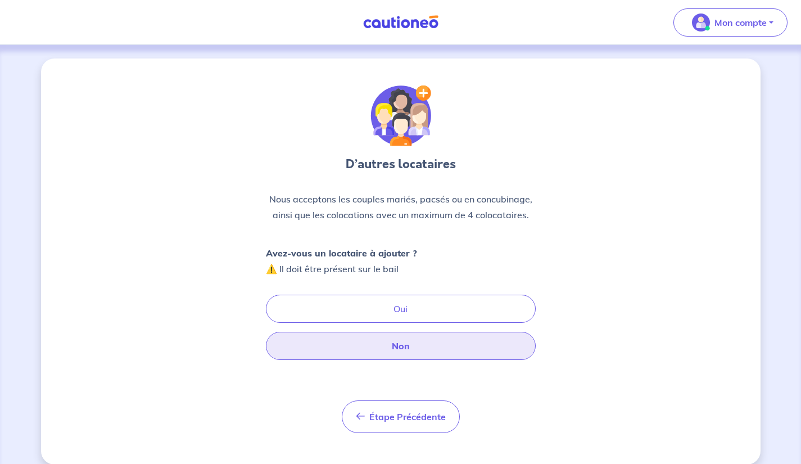
click at [302, 352] on button "Non" at bounding box center [401, 346] width 270 height 28
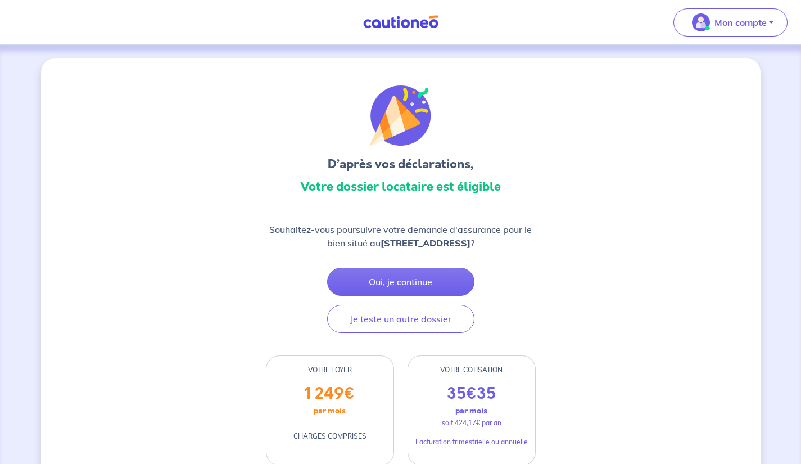
click at [409, 16] on img at bounding box center [401, 22] width 84 height 14
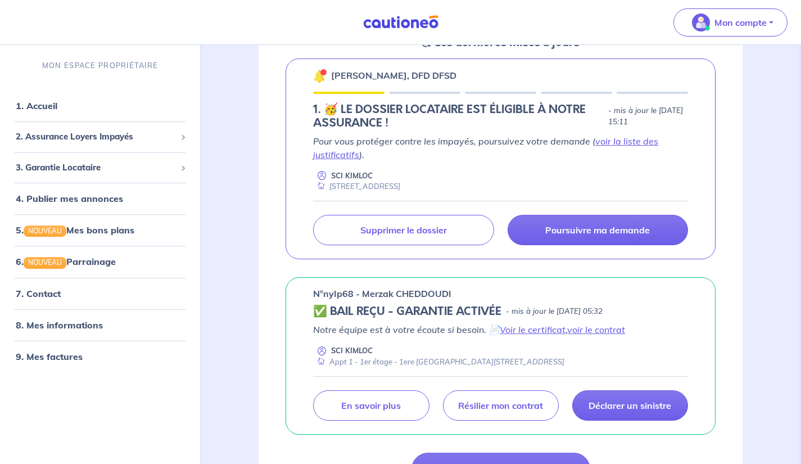
scroll to position [190, 0]
click at [16, 231] on link "5. NOUVEAU Mes bons plans" at bounding box center [74, 229] width 117 height 11
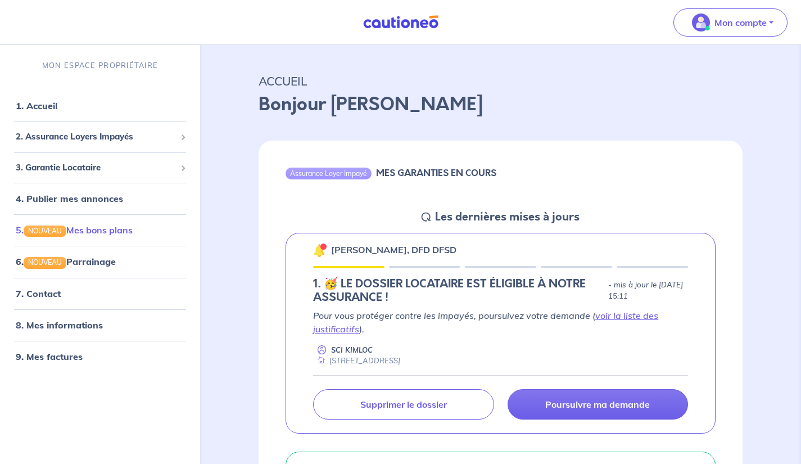
scroll to position [0, 0]
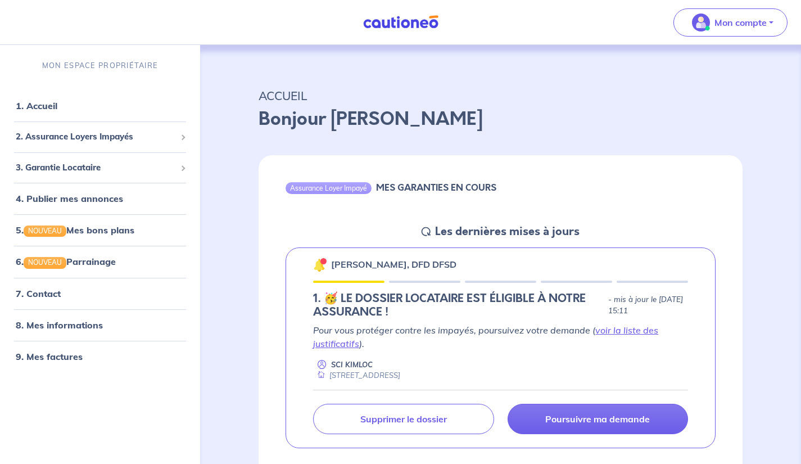
click at [406, 23] on img at bounding box center [401, 22] width 84 height 14
